Goal: Information Seeking & Learning: Find contact information

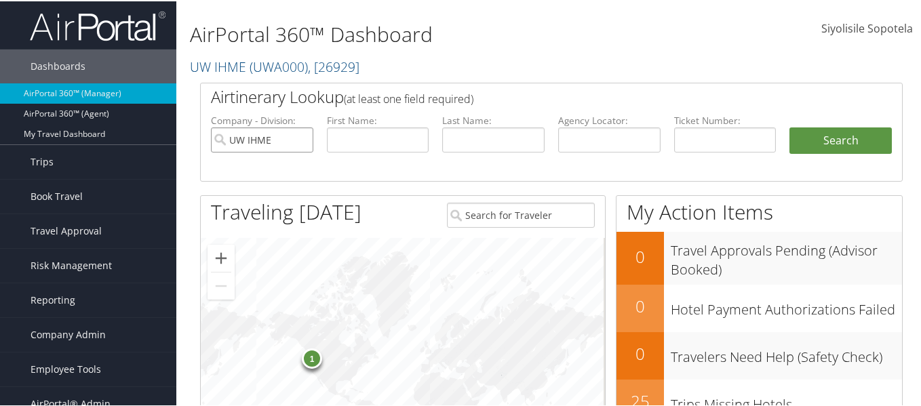
click at [301, 136] on input "UW IHME" at bounding box center [262, 138] width 102 height 25
click at [578, 140] on input "text" at bounding box center [609, 138] width 102 height 25
type input "mvbrhz"
click at [789, 126] on button "Search" at bounding box center [840, 139] width 102 height 27
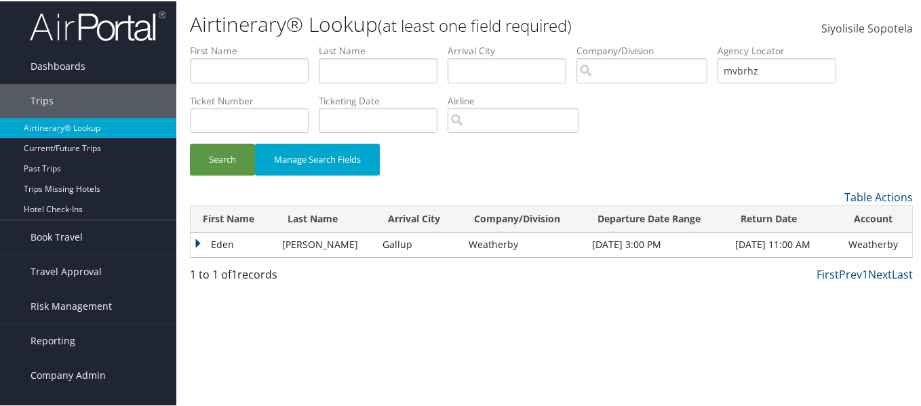
click at [208, 246] on td "Eden" at bounding box center [233, 243] width 85 height 24
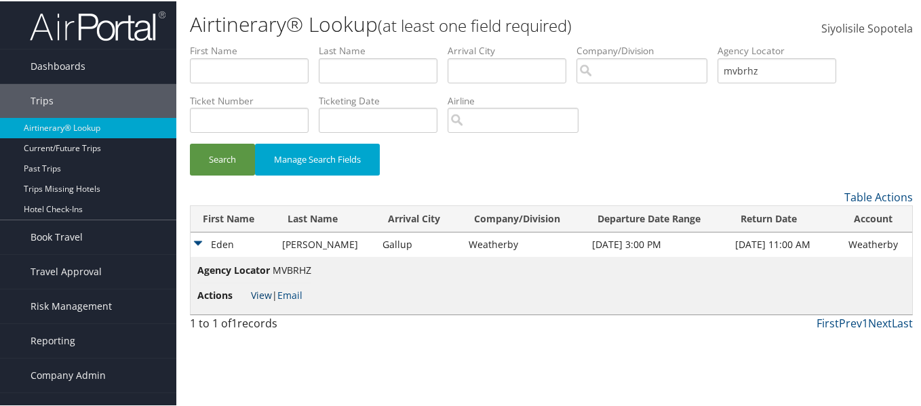
click at [262, 294] on link "View" at bounding box center [261, 293] width 21 height 13
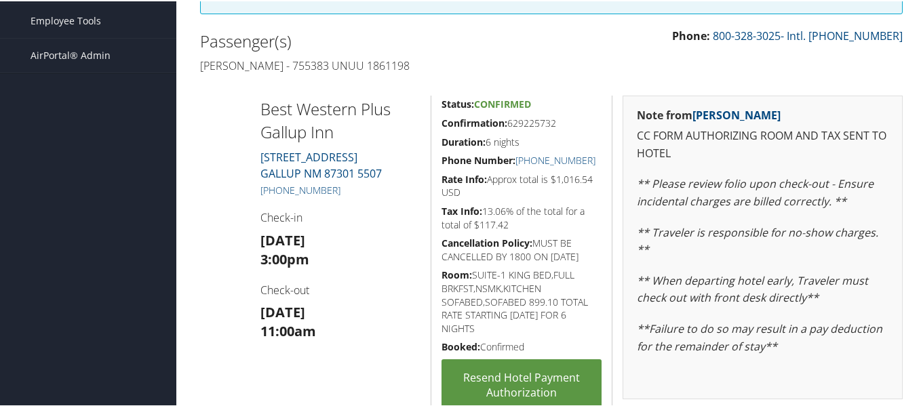
scroll to position [271, 0]
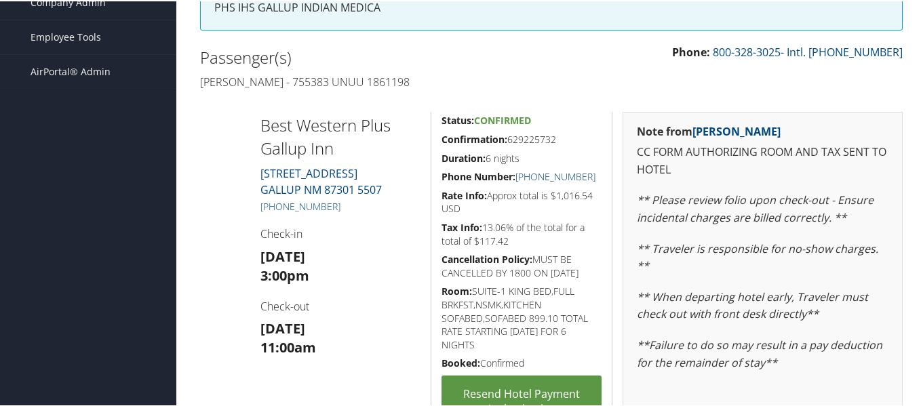
drag, startPoint x: 597, startPoint y: 174, endPoint x: 518, endPoint y: 175, distance: 79.3
click at [518, 175] on h5 "Phone Number: [PHONE_NUMBER]" at bounding box center [521, 176] width 160 height 14
copy link "[PHONE_NUMBER]"
